Goal: Task Accomplishment & Management: Complete application form

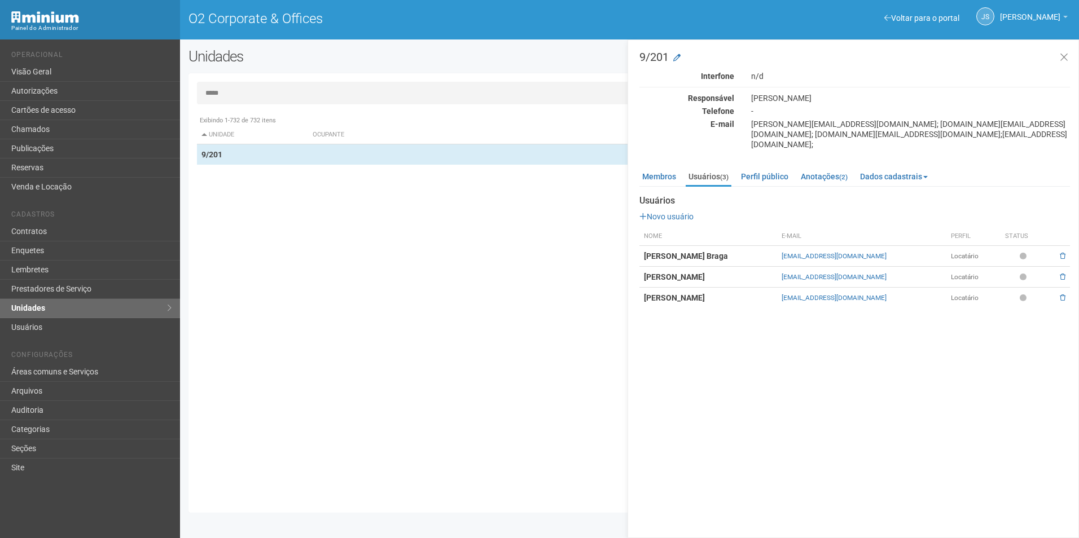
click at [265, 90] on input "*****" at bounding box center [629, 93] width 865 height 23
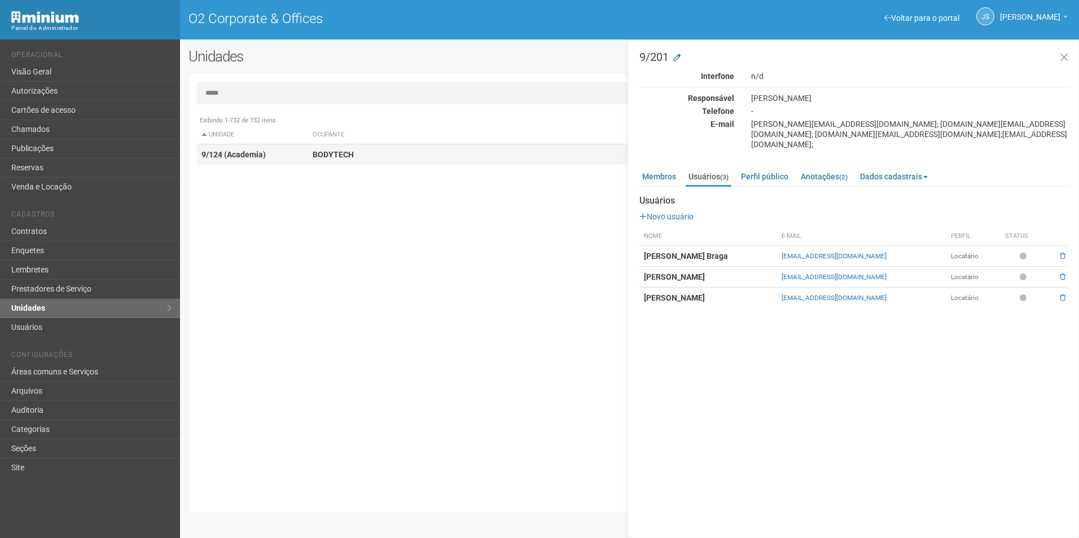
type input "*****"
click at [453, 163] on td "BODYTECH" at bounding box center [499, 154] width 383 height 21
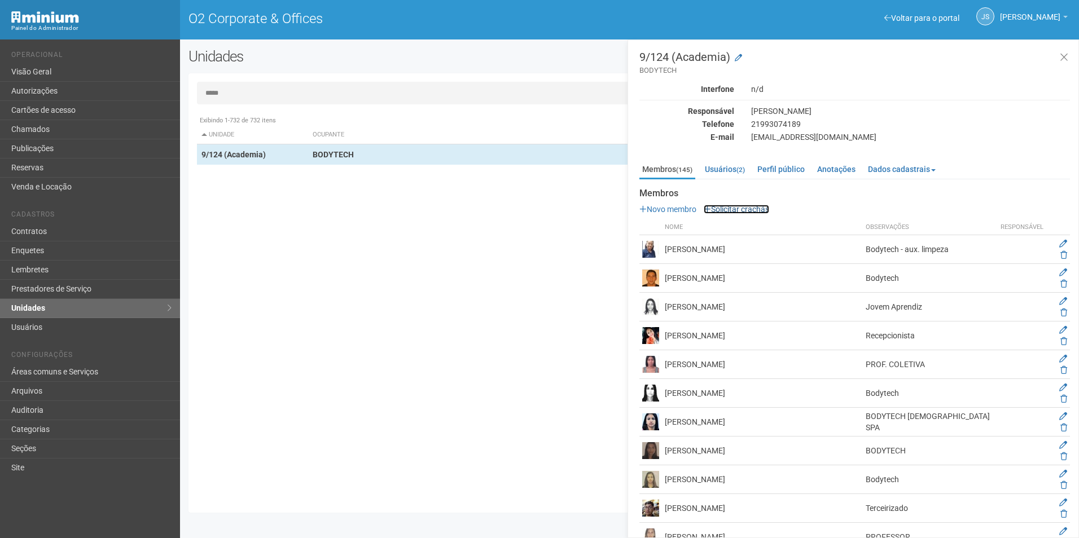
click at [741, 208] on link "Solicitar crachás" at bounding box center [736, 209] width 65 height 9
